Goal: Find specific page/section: Find specific page/section

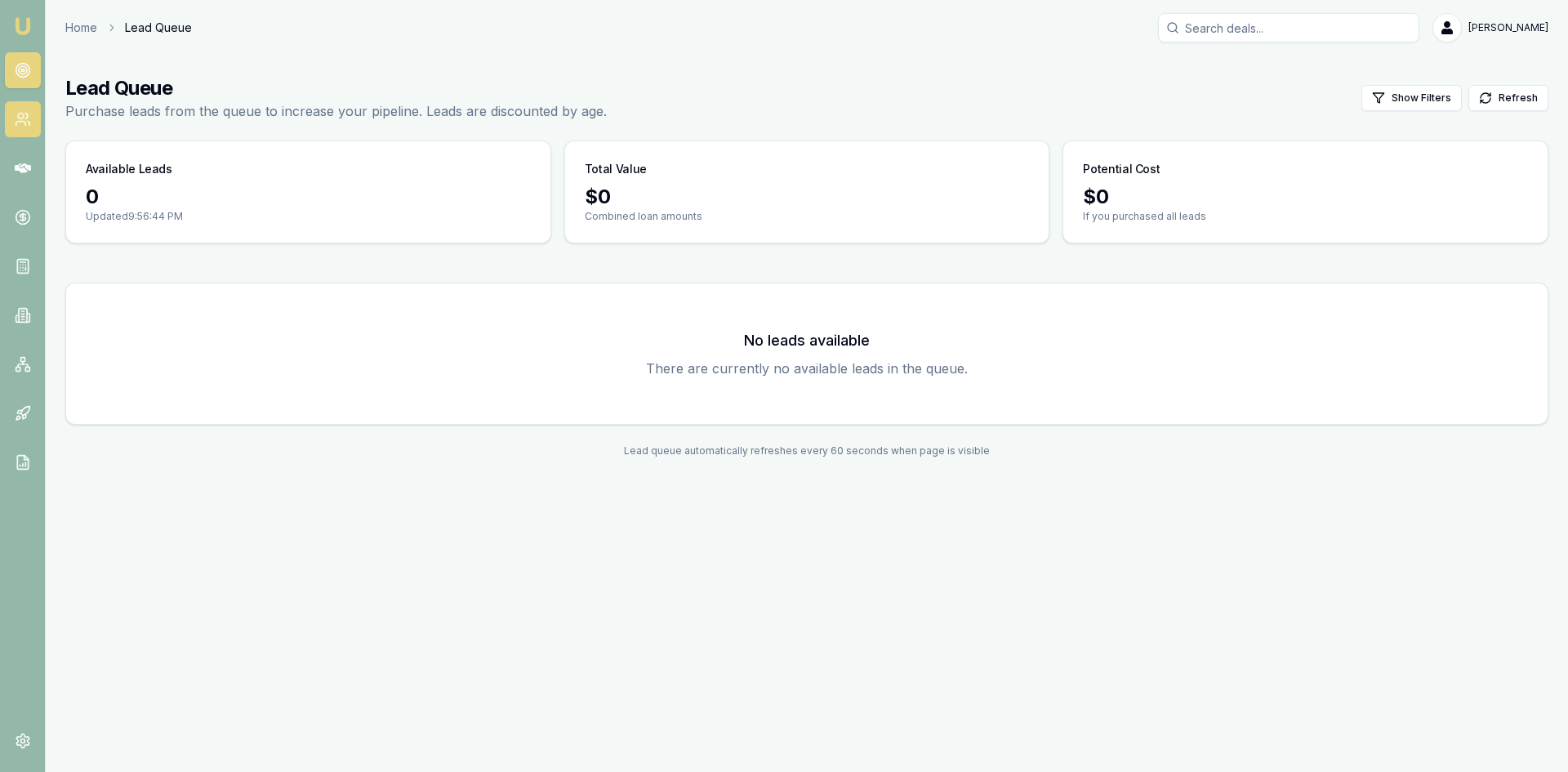
click at [37, 123] on link at bounding box center [23, 119] width 36 height 36
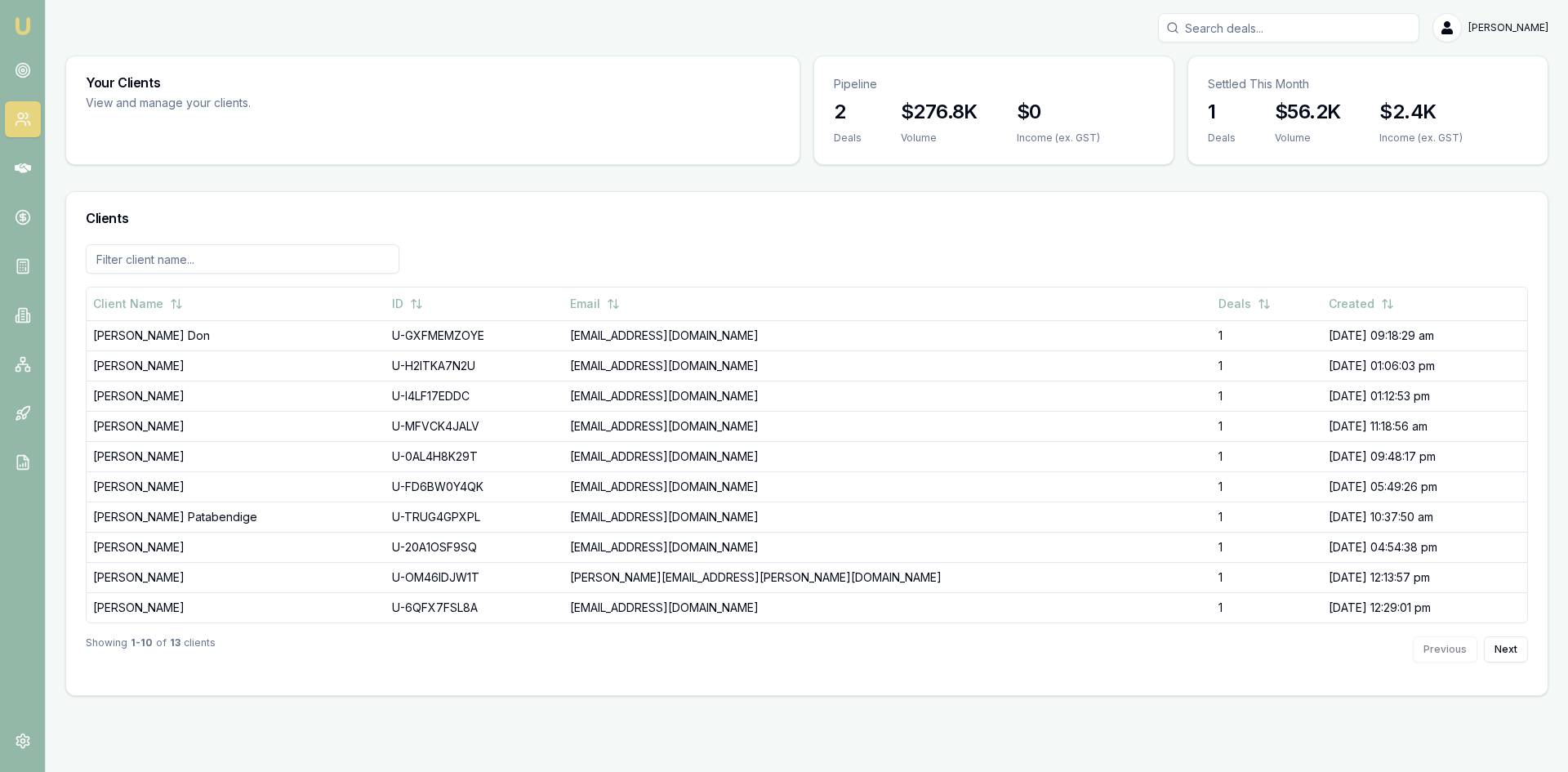
click at [27, 95] on nav "Emu Broker" at bounding box center [22, 247] width 45 height 494
click at [27, 75] on circle at bounding box center [22, 71] width 14 height 14
